Goal: Task Accomplishment & Management: Manage account settings

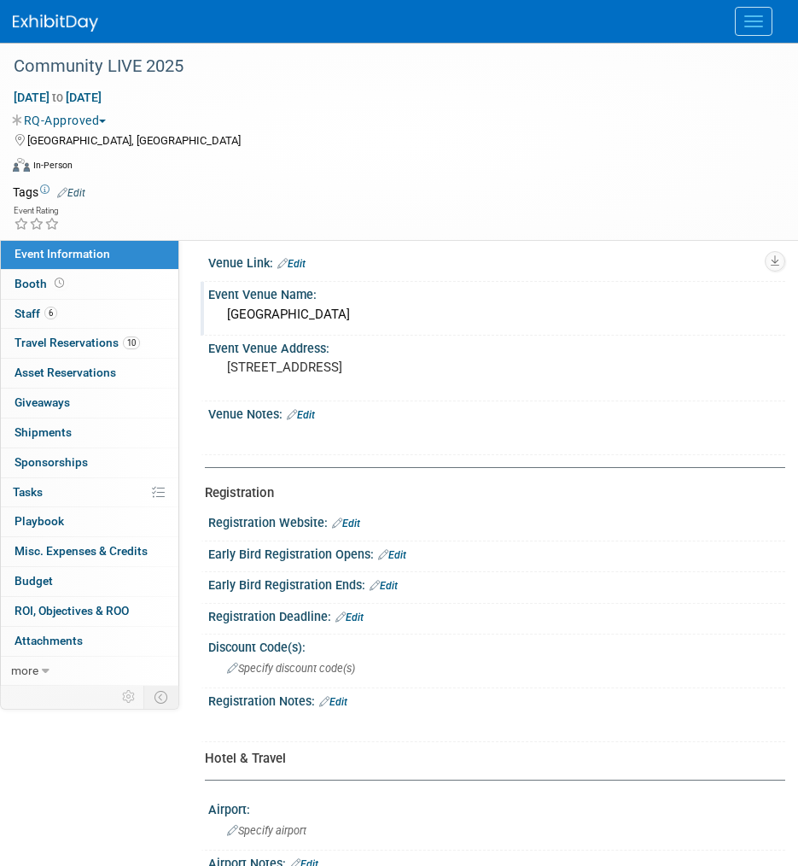
click at [633, 318] on div "Caesars Palace" at bounding box center [496, 314] width 551 height 26
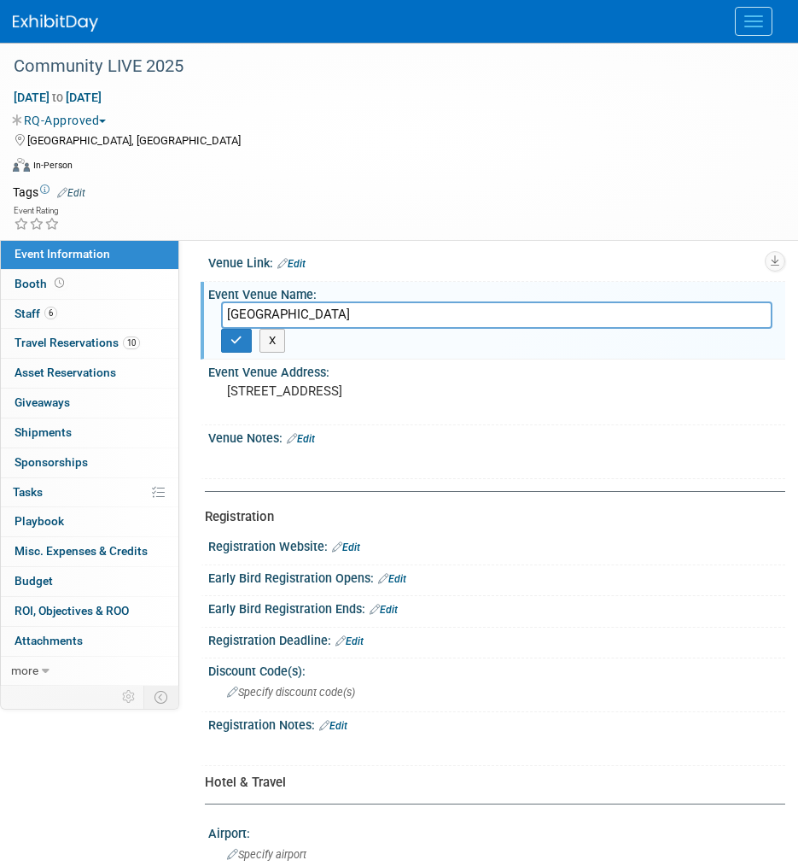
click at [54, 15] on img at bounding box center [55, 23] width 85 height 17
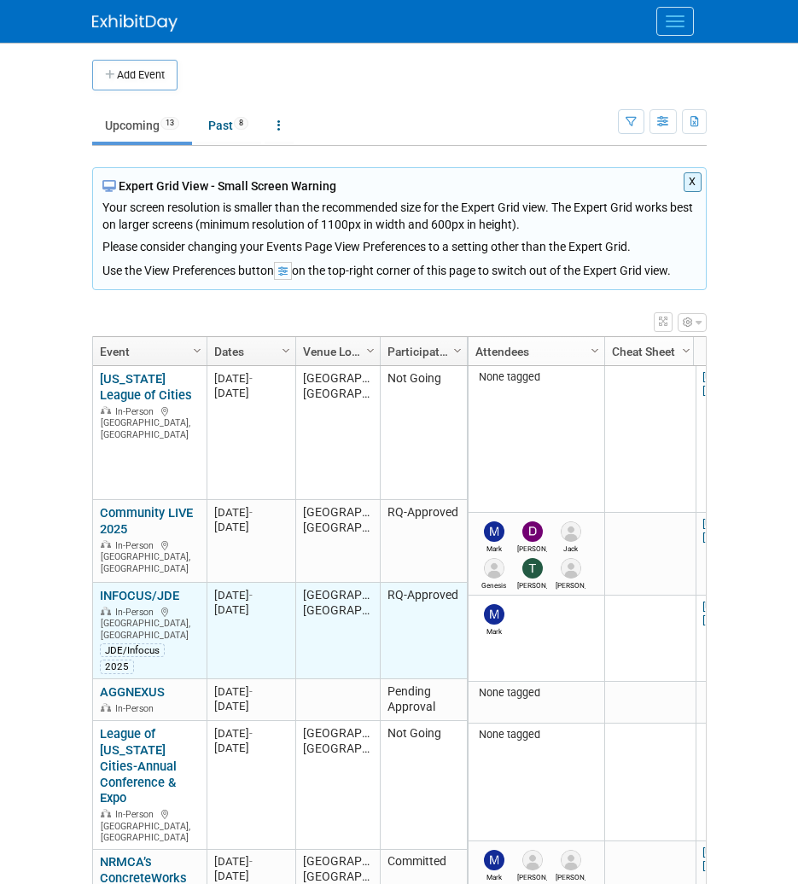
click at [131, 592] on link "INFOCUS/JDE" at bounding box center [139, 595] width 79 height 15
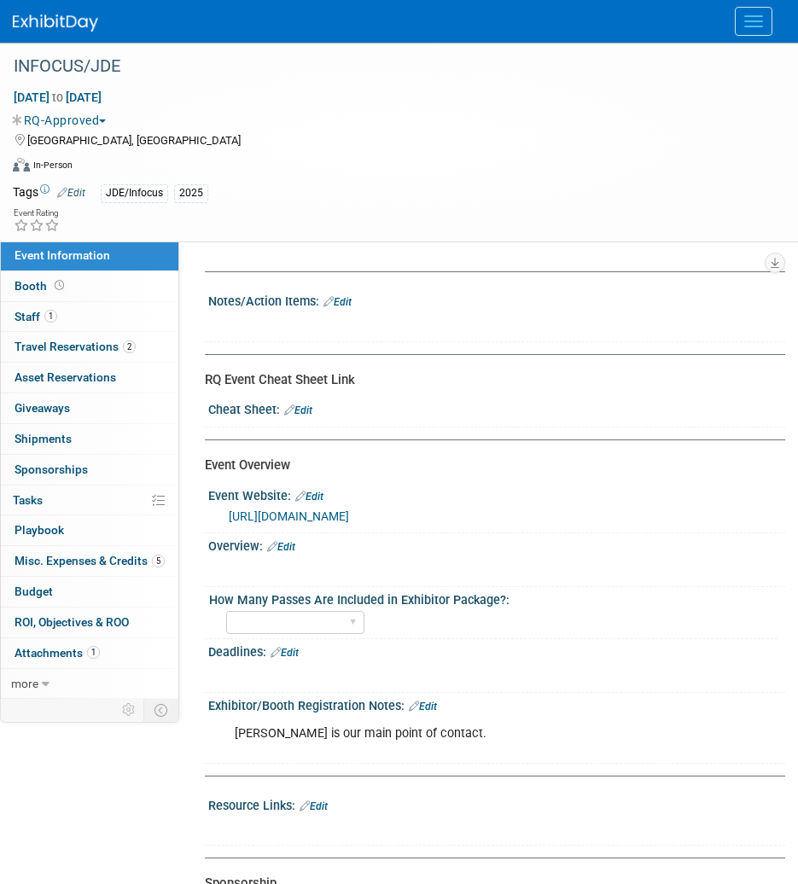
click at [349, 516] on link "[URL][DOMAIN_NAME]" at bounding box center [289, 517] width 120 height 14
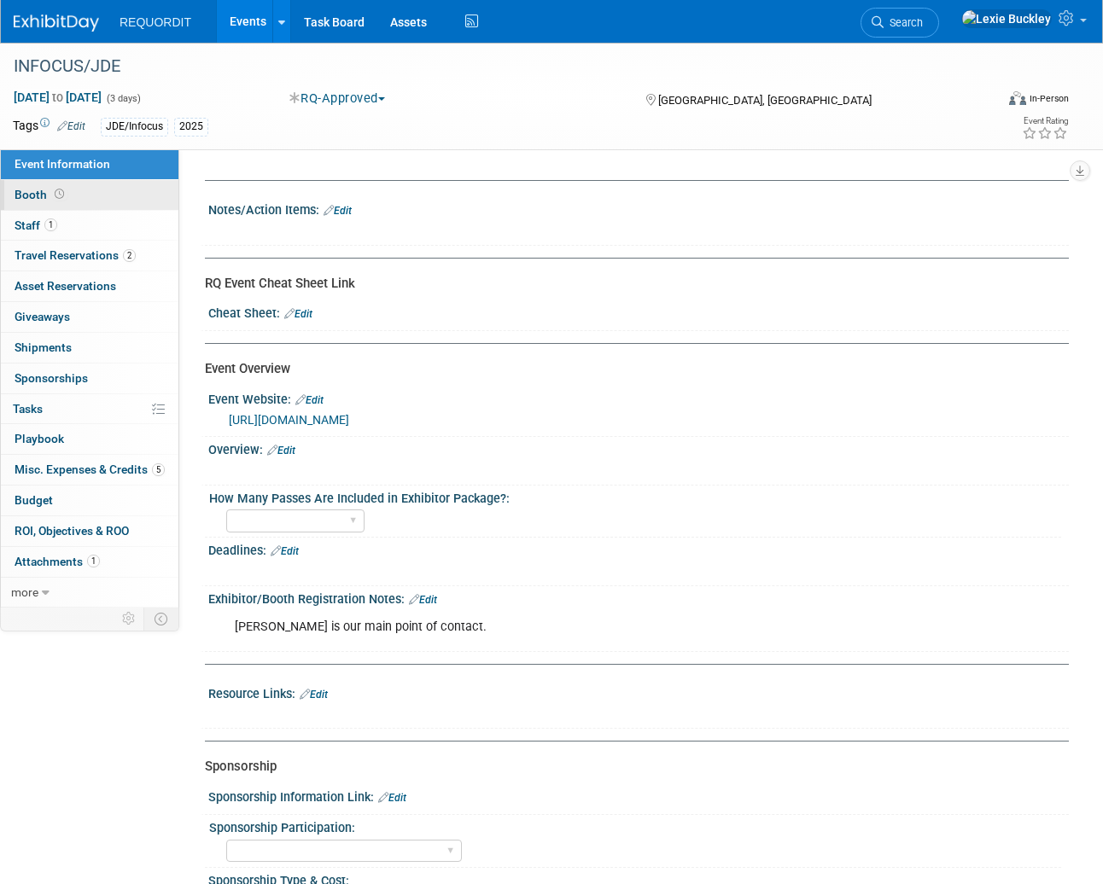
click at [75, 184] on link "Booth" at bounding box center [90, 195] width 178 height 30
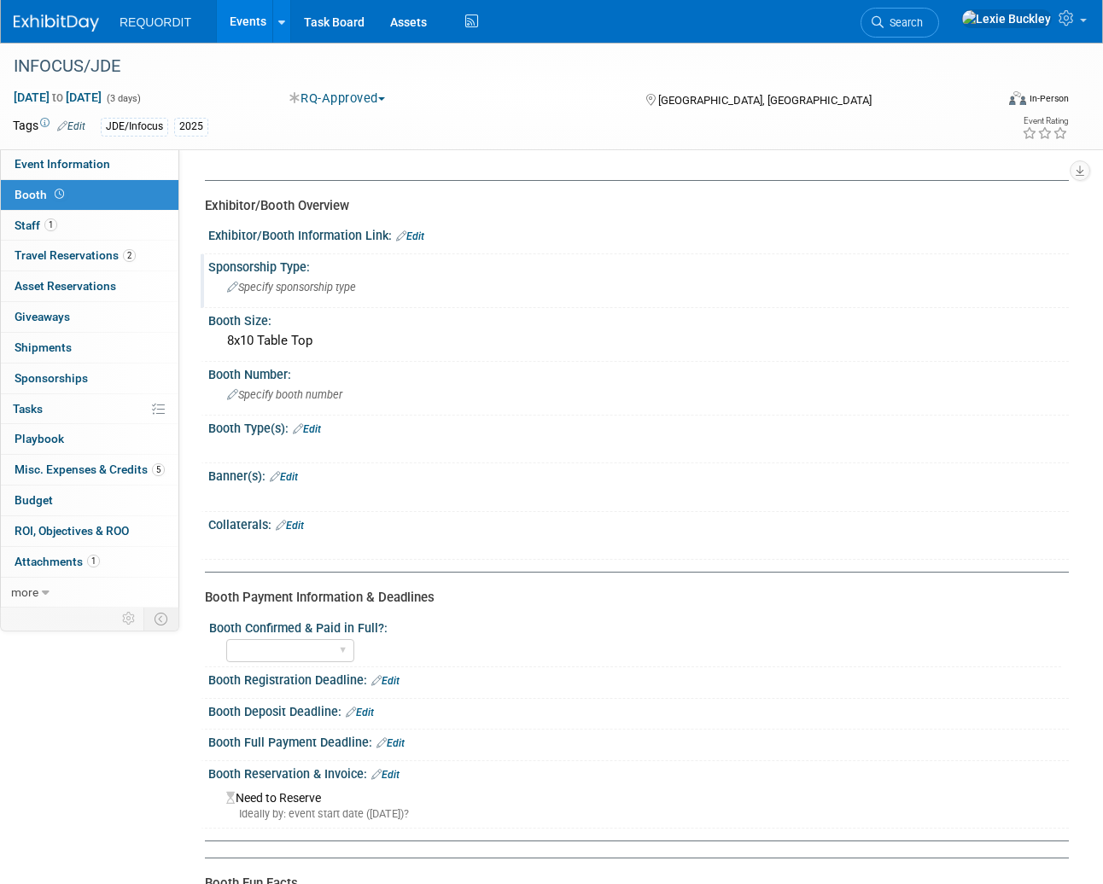
click at [755, 298] on div "Specify sponsorship type" at bounding box center [638, 287] width 835 height 26
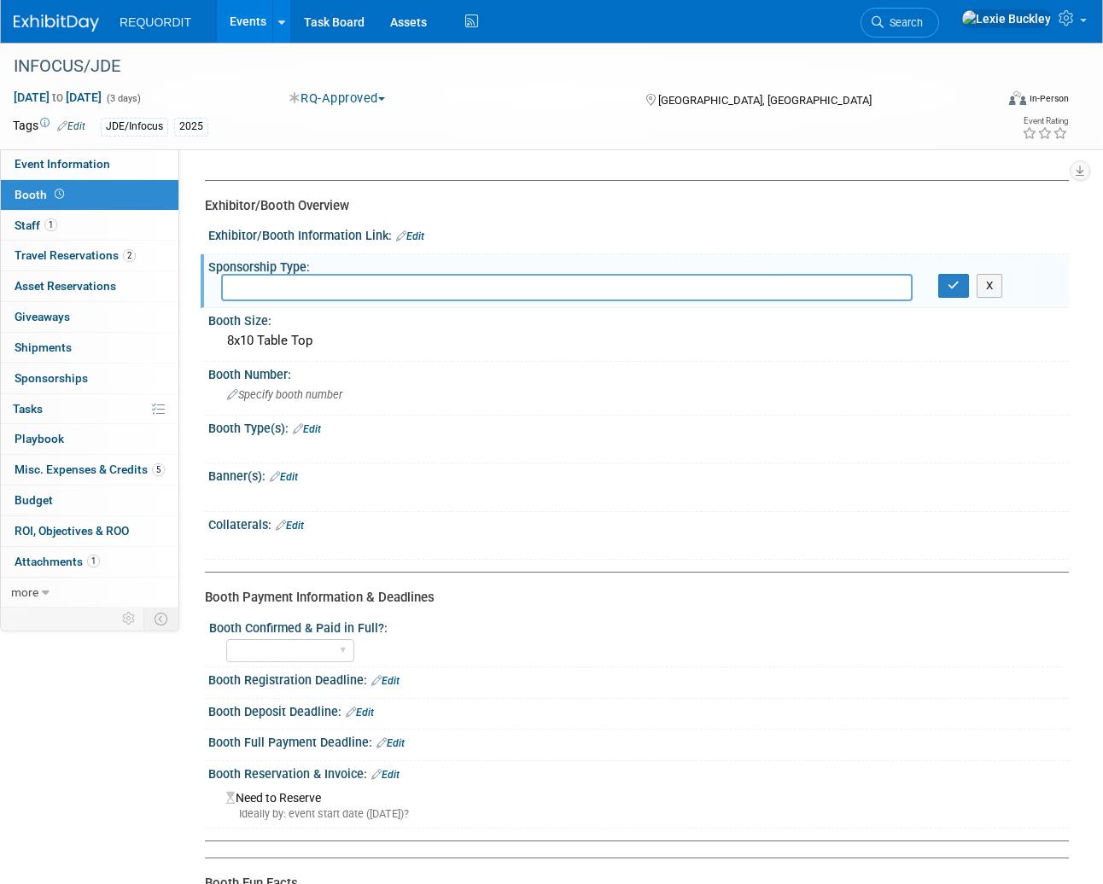
click at [700, 447] on div at bounding box center [561, 448] width 677 height 17
click at [555, 399] on div "Specify booth number" at bounding box center [638, 395] width 835 height 26
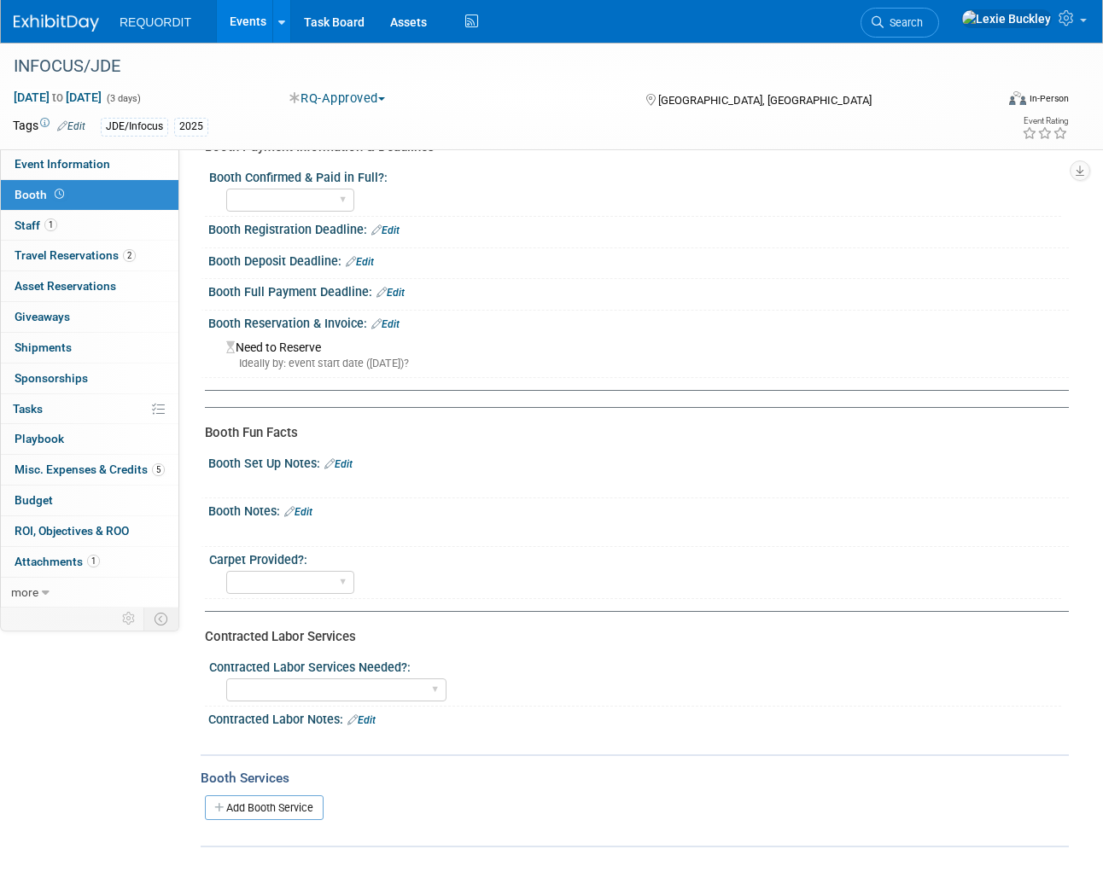
scroll to position [427, 0]
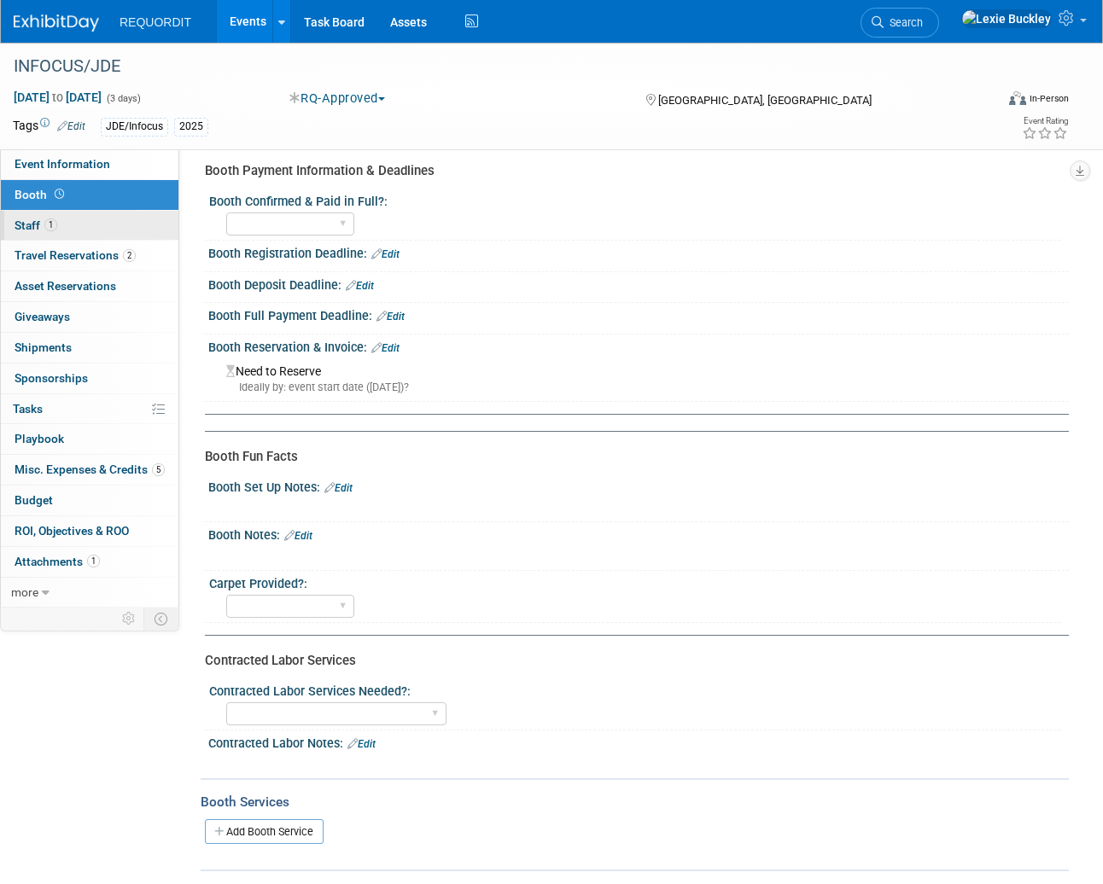
click at [44, 215] on link "1 Staff 1" at bounding box center [90, 226] width 178 height 30
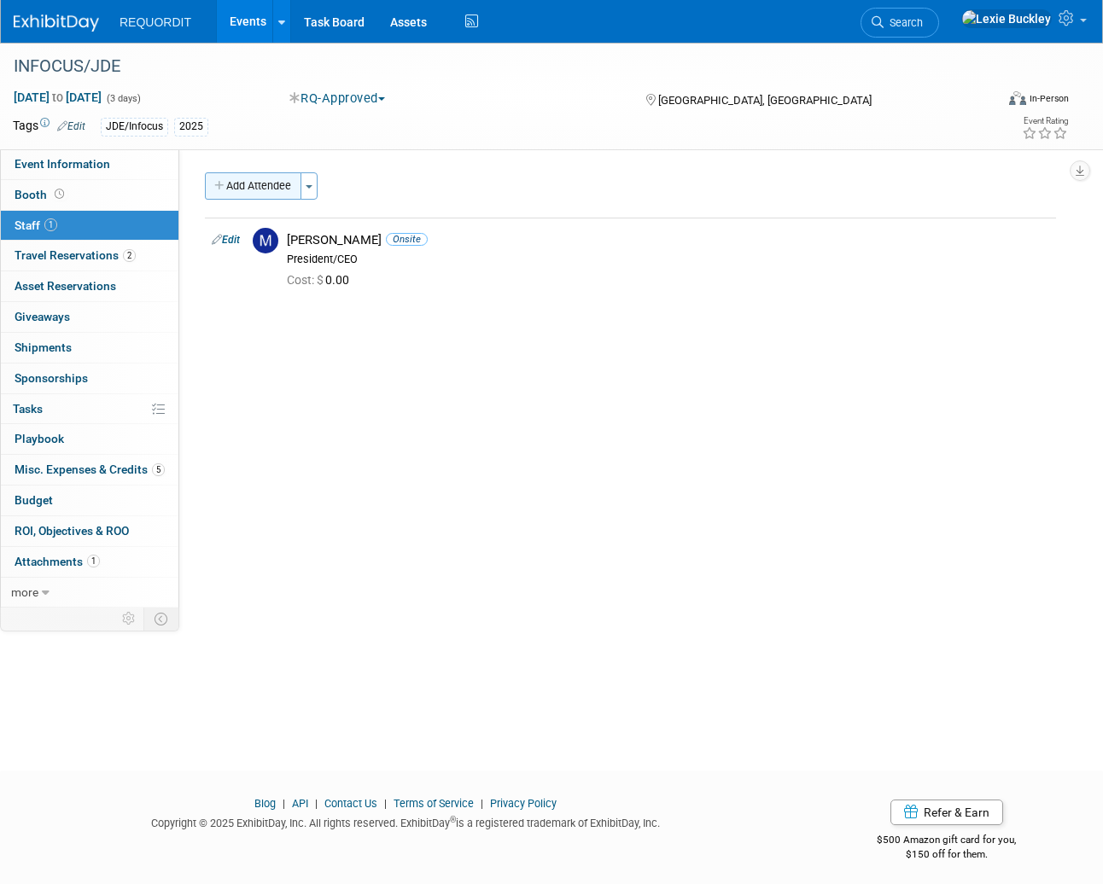
click at [255, 188] on button "Add Attendee" at bounding box center [253, 185] width 96 height 27
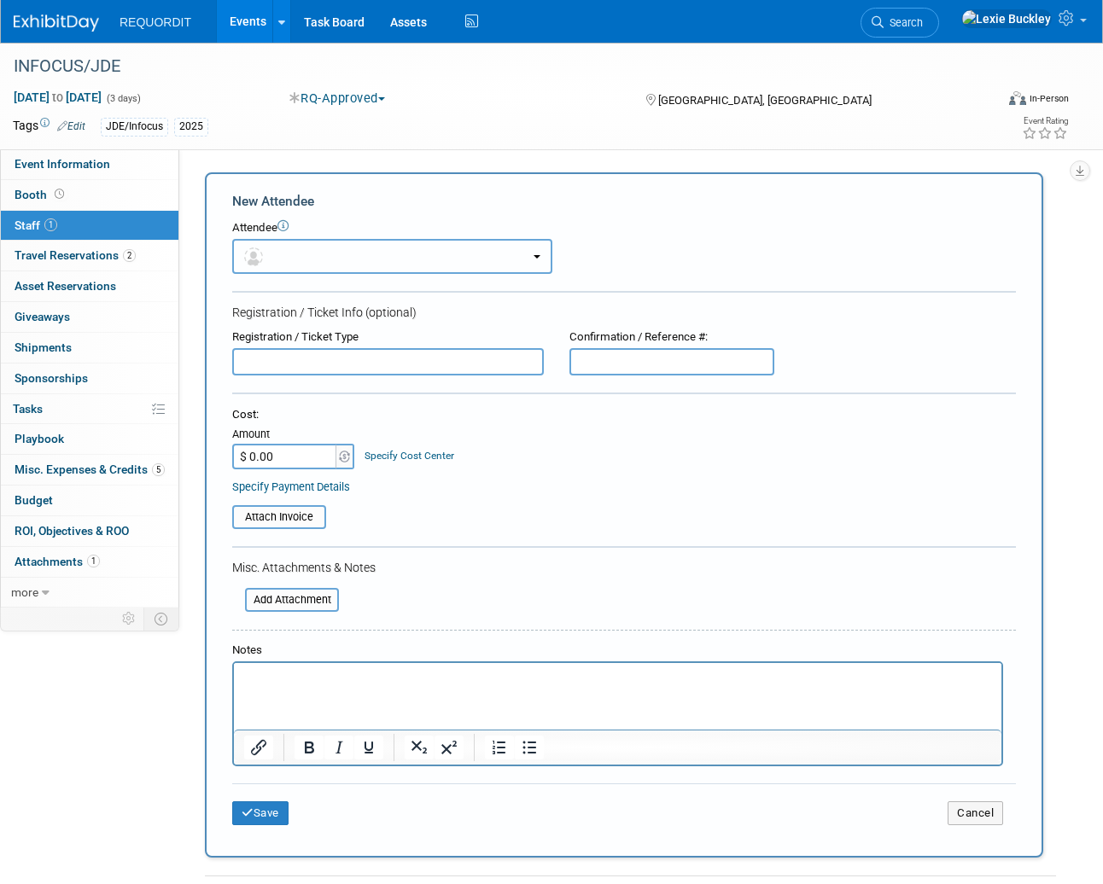
click at [324, 263] on button "button" at bounding box center [392, 256] width 320 height 35
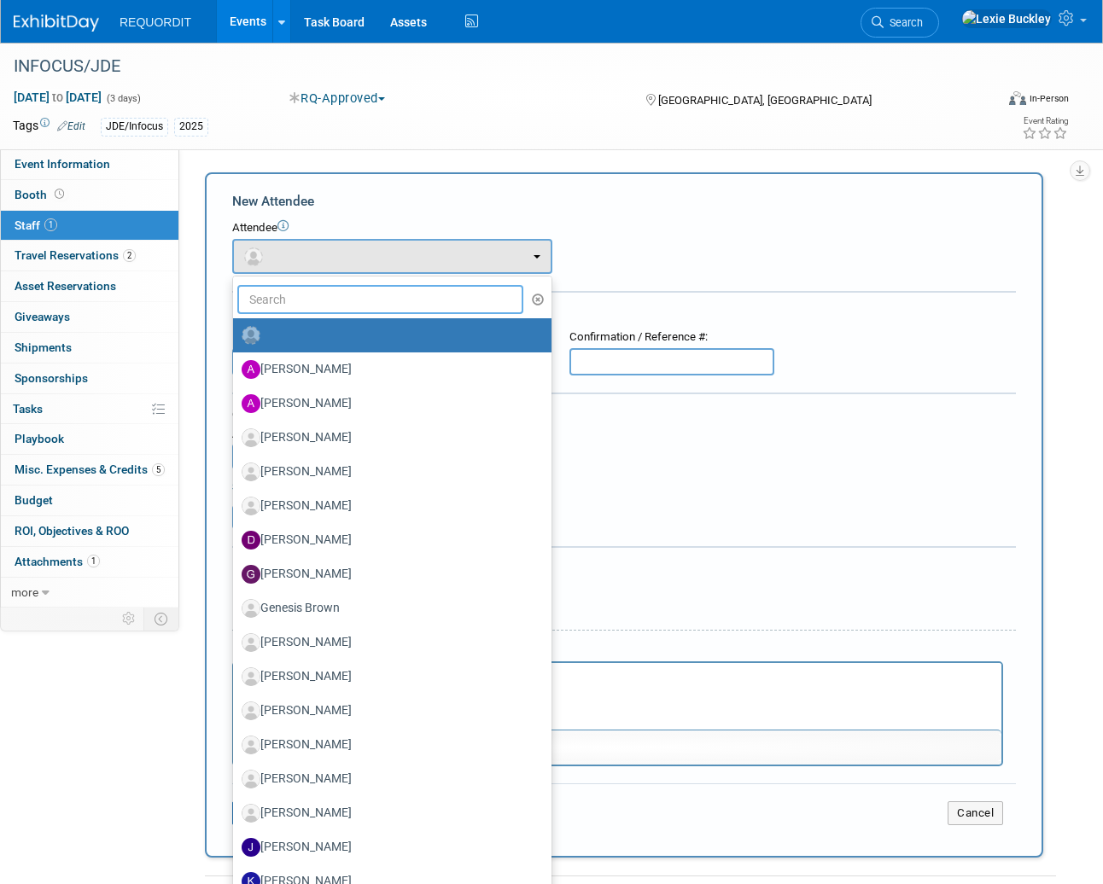
click at [307, 293] on input "text" at bounding box center [380, 299] width 286 height 29
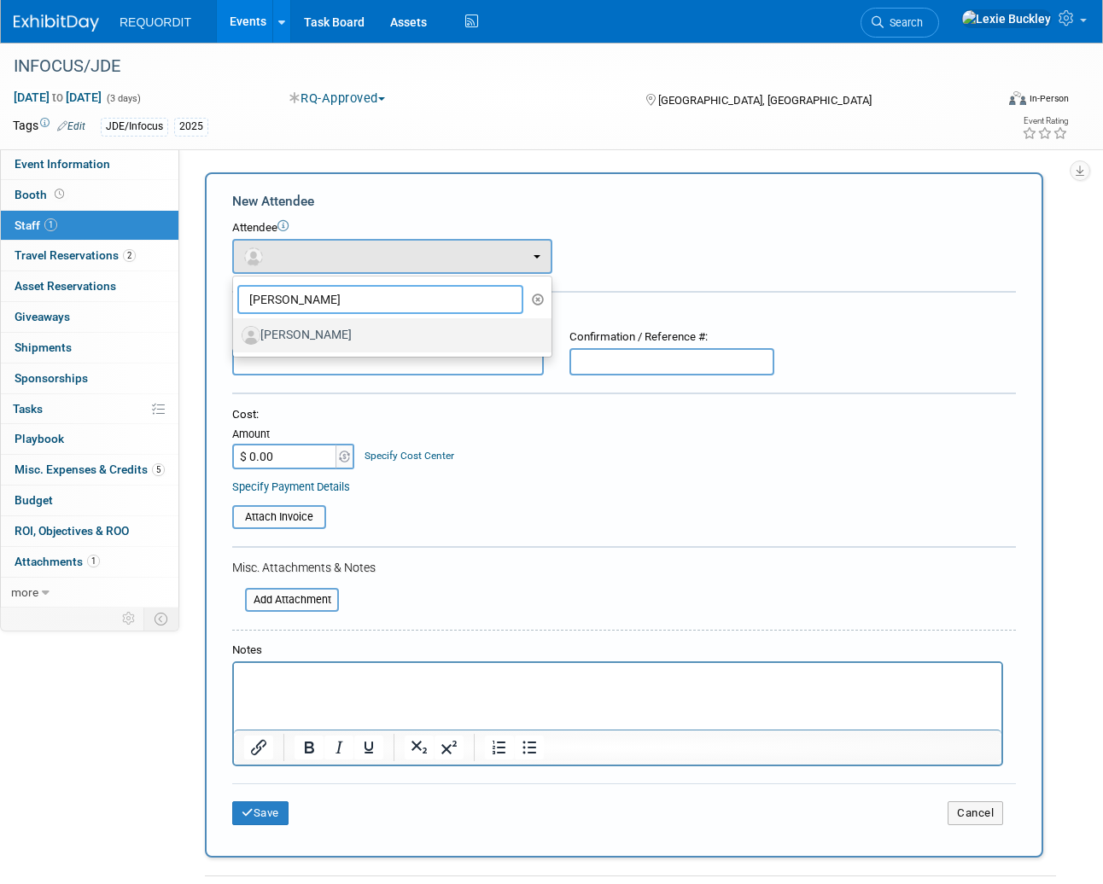
type input "joe"
click at [306, 335] on label "Joe Brogni" at bounding box center [388, 335] width 293 height 27
click at [236, 335] on input "Joe Brogni" at bounding box center [229, 333] width 11 height 11
select select "4279b219-490e-4412-b7fd-e49242549e30"
select select "4"
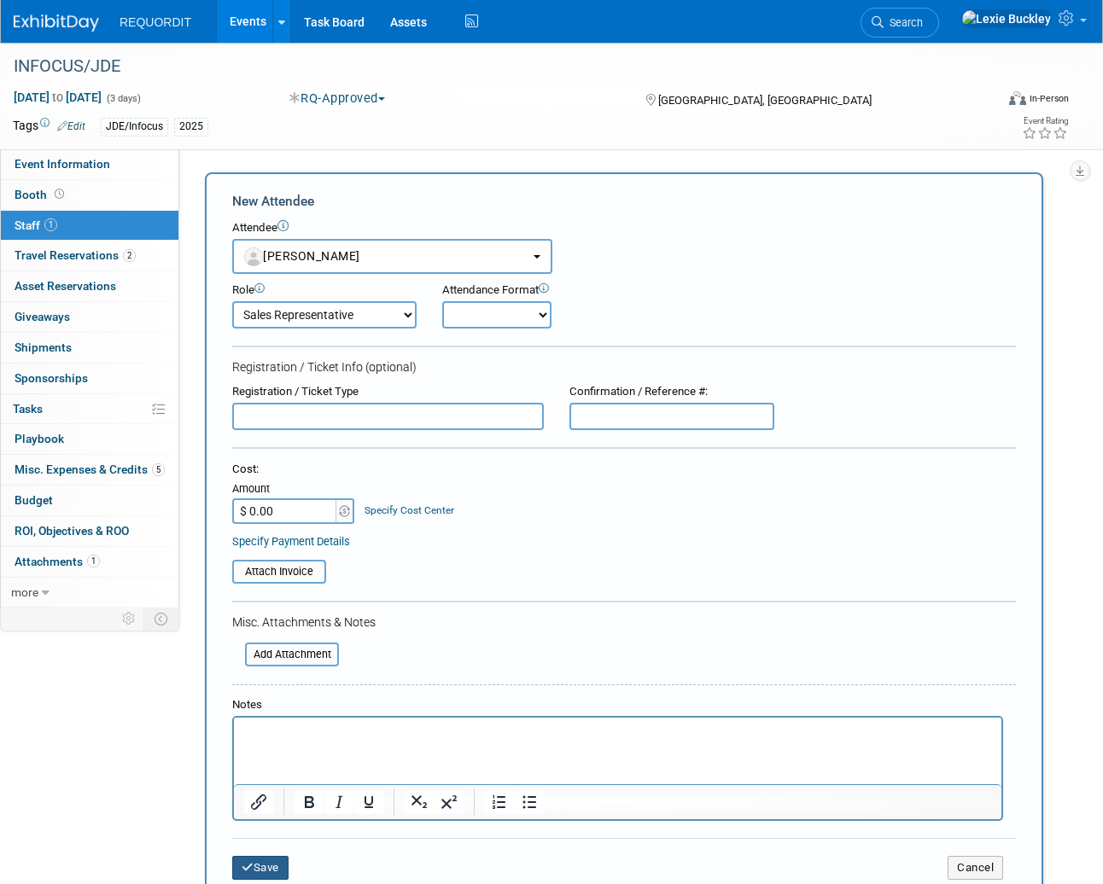
click at [272, 872] on button "Save" at bounding box center [260, 868] width 56 height 24
